Goal: Task Accomplishment & Management: Manage account settings

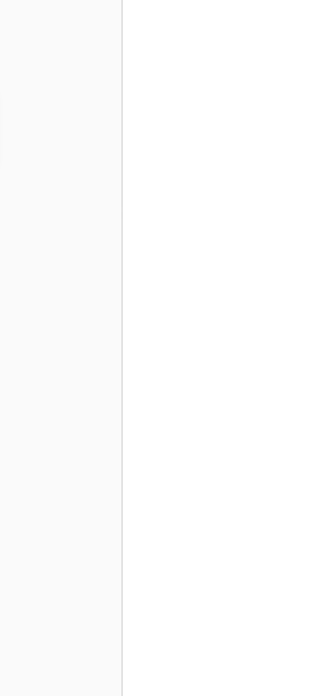
click at [303, 211] on div at bounding box center [165, 348] width 330 height 696
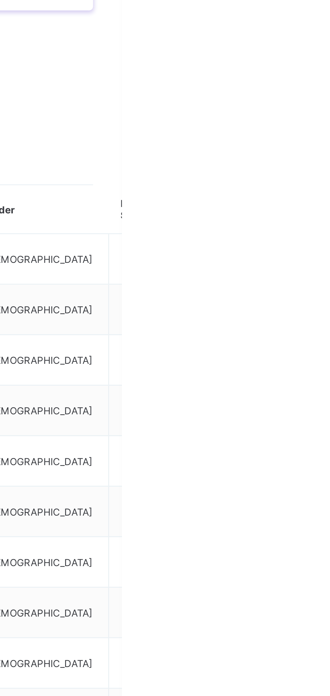
click at [295, 214] on div "Select Status" at bounding box center [205, 215] width 225 height 13
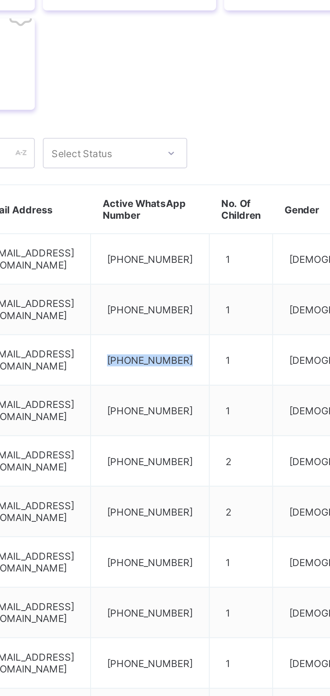
copy td "[PHONE_NUMBER]"
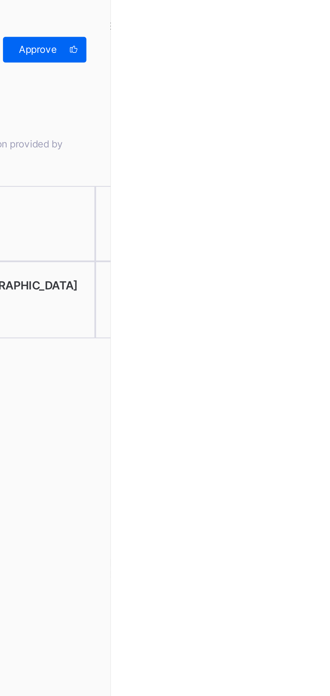
click at [309, 22] on span "Approve" at bounding box center [299, 20] width 19 height 5
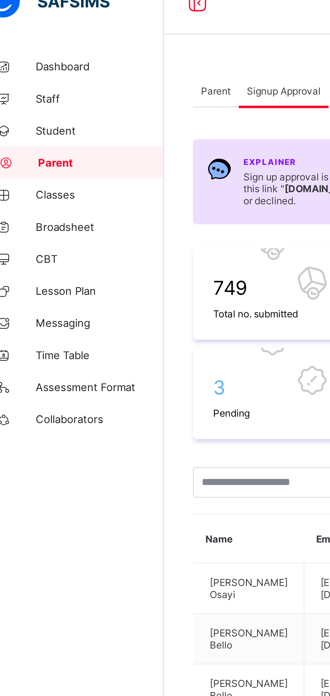
click at [101, 46] on div "Parent" at bounding box center [102, 50] width 19 height 13
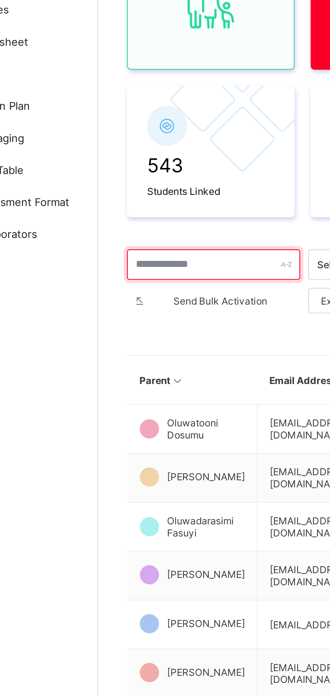
click at [117, 200] on input "text" at bounding box center [129, 201] width 73 height 13
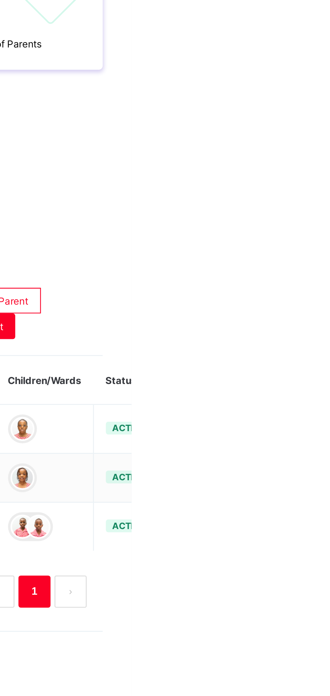
type input "*****"
click at [0, 0] on div "Reset Password" at bounding box center [0, 0] width 0 height 0
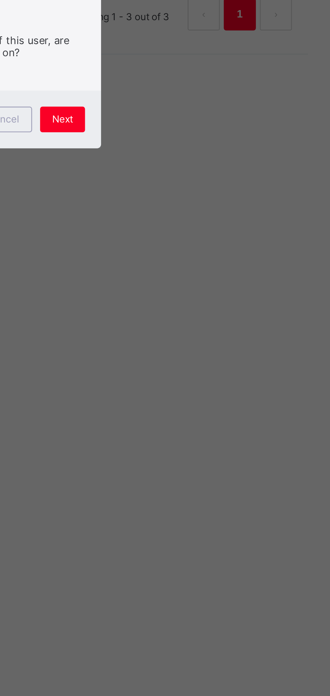
click at [219, 385] on span "Next" at bounding box center [214, 382] width 9 height 5
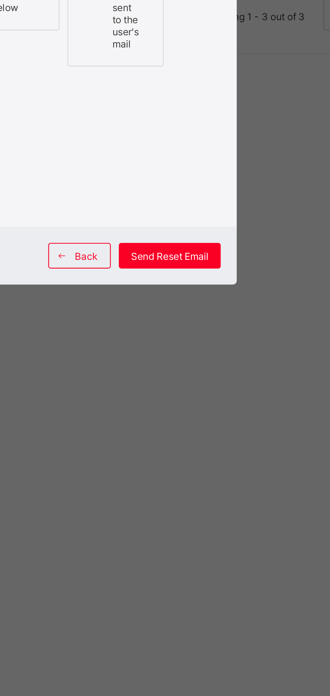
click at [126, 303] on div at bounding box center [119, 297] width 13 height 12
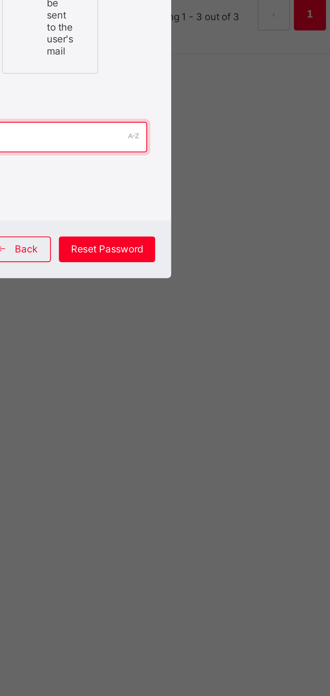
click at [221, 396] on input "text" at bounding box center [166, 389] width 108 height 13
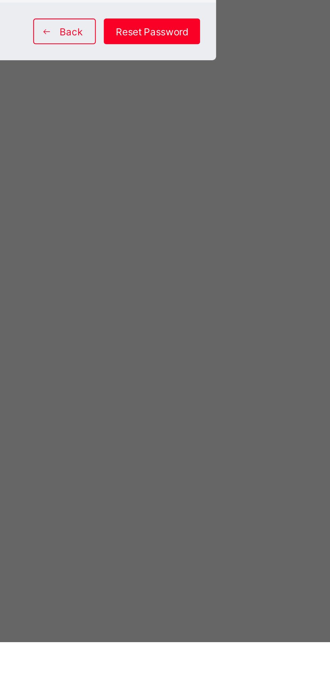
type input "**********"
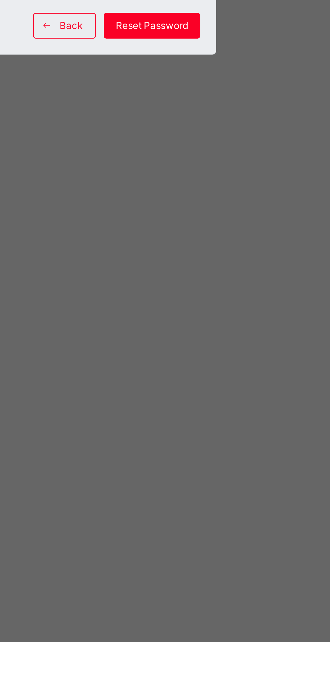
click at [175, 449] on div "Back Reset Password" at bounding box center [165, 437] width 132 height 24
click at [165, 442] on span at bounding box center [159, 437] width 11 height 11
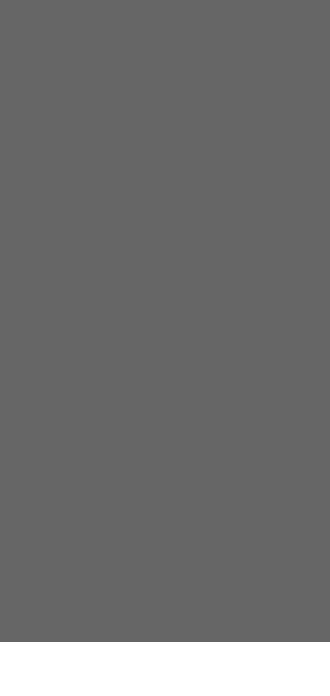
click at [196, 385] on span "Cancel" at bounding box center [189, 382] width 13 height 5
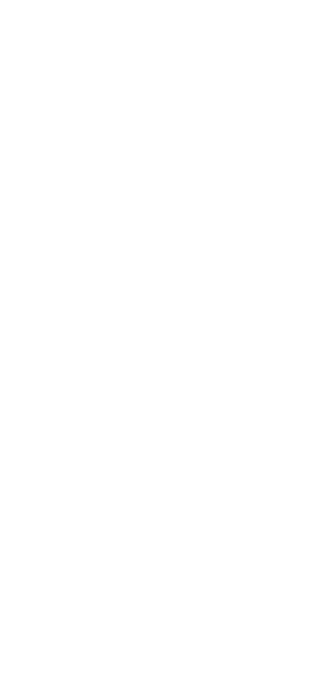
click at [309, 22] on span "Approve" at bounding box center [299, 20] width 19 height 5
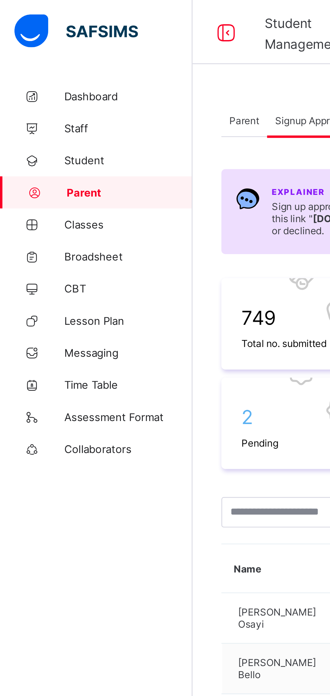
click at [103, 50] on span "Parent" at bounding box center [102, 50] width 12 height 5
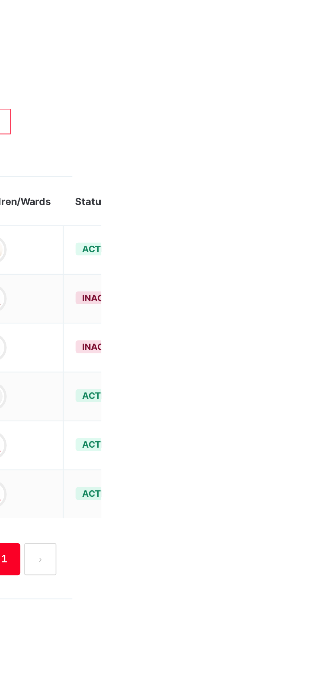
type input "*****"
click at [0, 0] on div "Reset Password" at bounding box center [0, 0] width 0 height 0
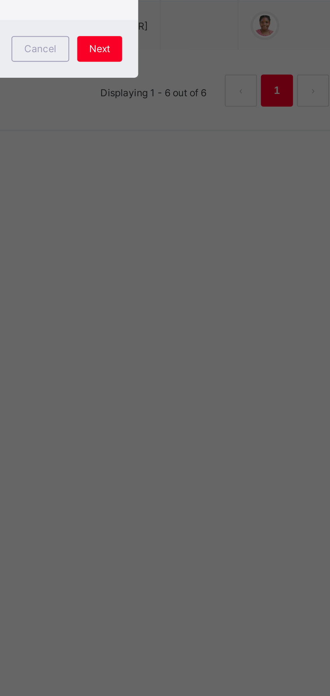
click at [224, 388] on div "Next" at bounding box center [214, 382] width 19 height 11
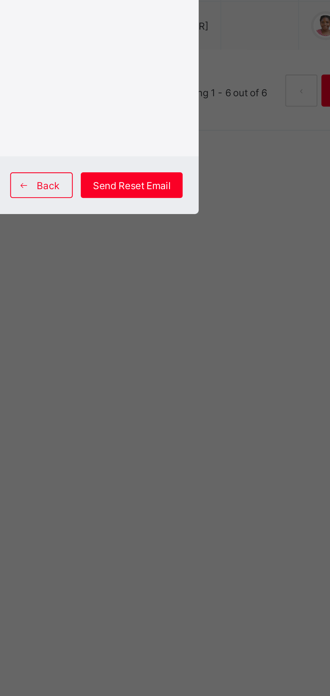
click at [156, 345] on label "Create Password Input a password in the field provided below" at bounding box center [132, 316] width 47 height 60
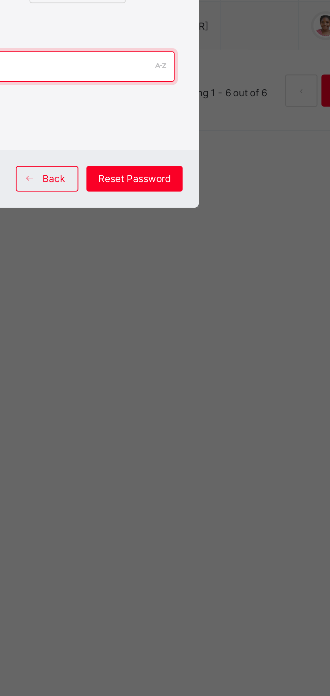
click at [221, 396] on input "text" at bounding box center [166, 389] width 108 height 13
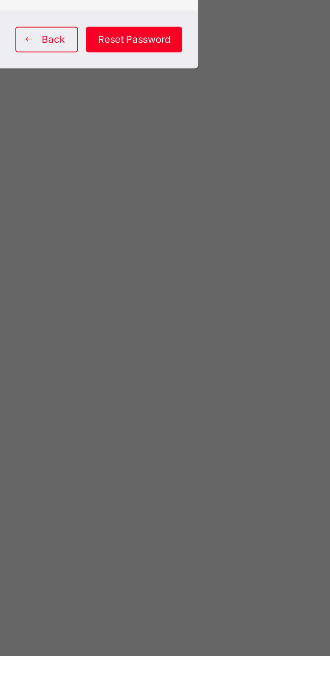
type input "**********"
click at [219, 439] on span "Reset Password" at bounding box center [204, 436] width 30 height 5
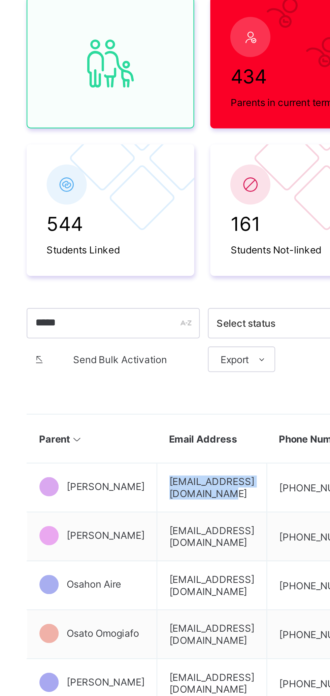
copy td "[EMAIL_ADDRESS][DOMAIN_NAME]"
